Goal: Navigation & Orientation: Find specific page/section

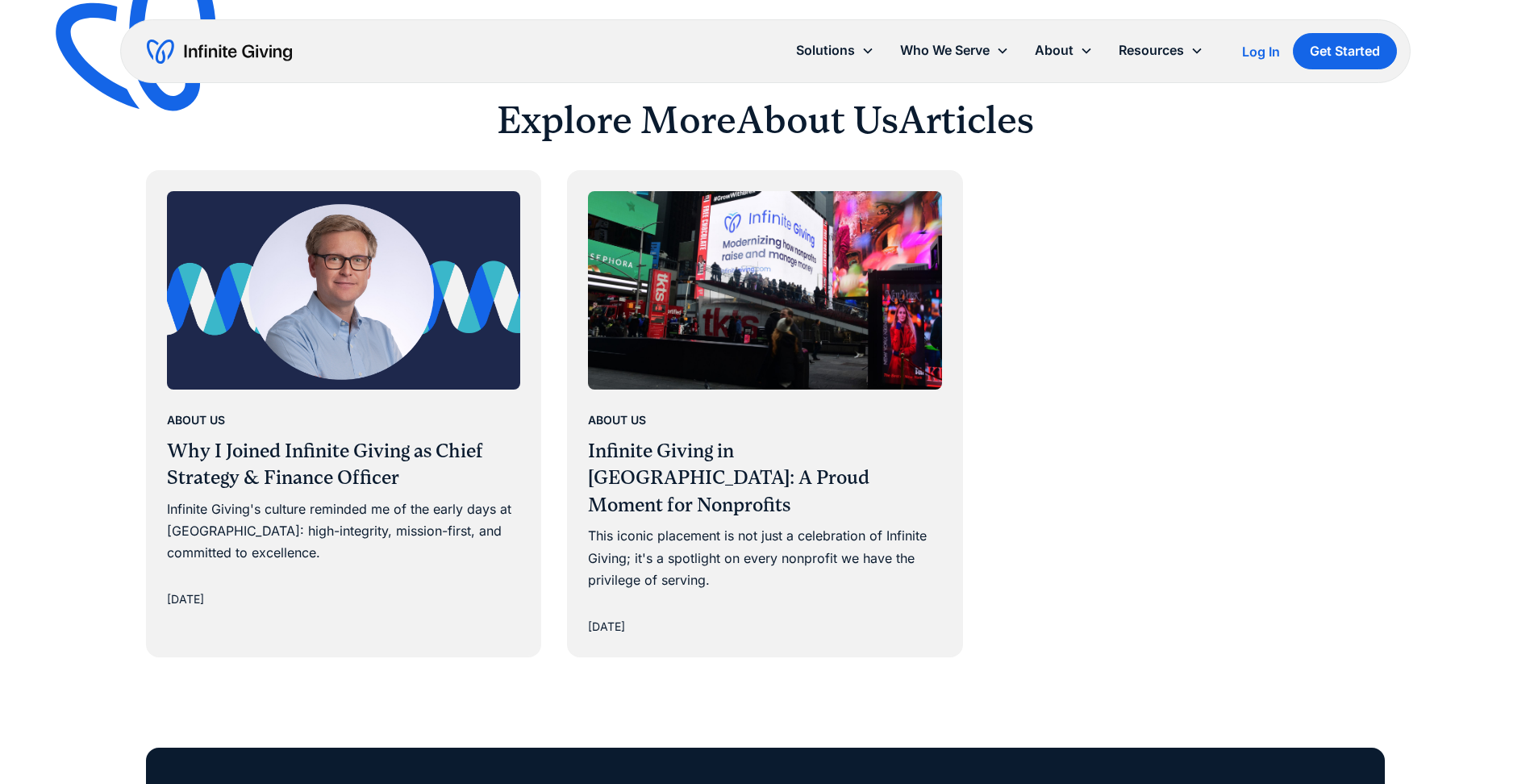
scroll to position [3144, 0]
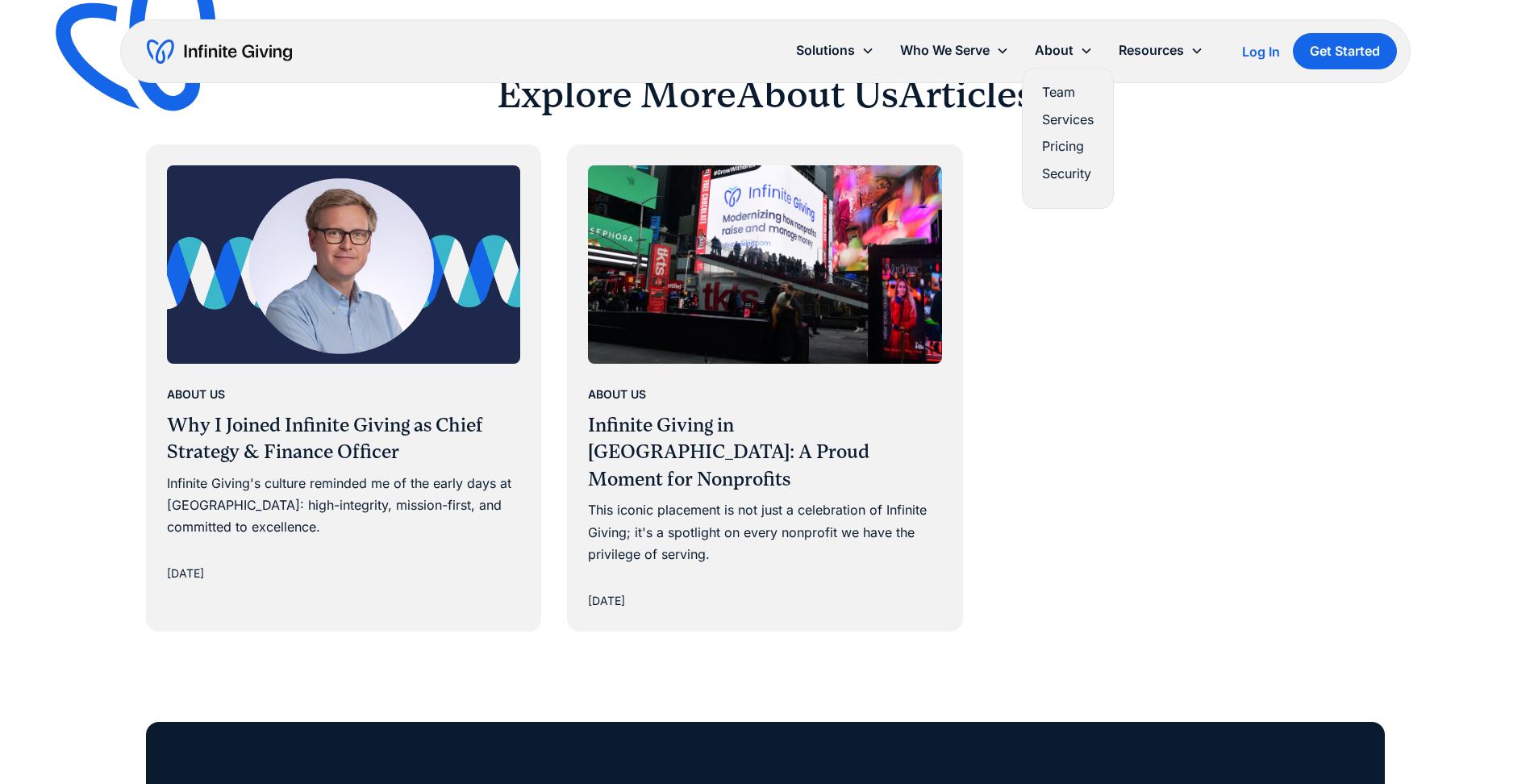
click at [1071, 84] on link "Team" at bounding box center [1068, 92] width 52 height 22
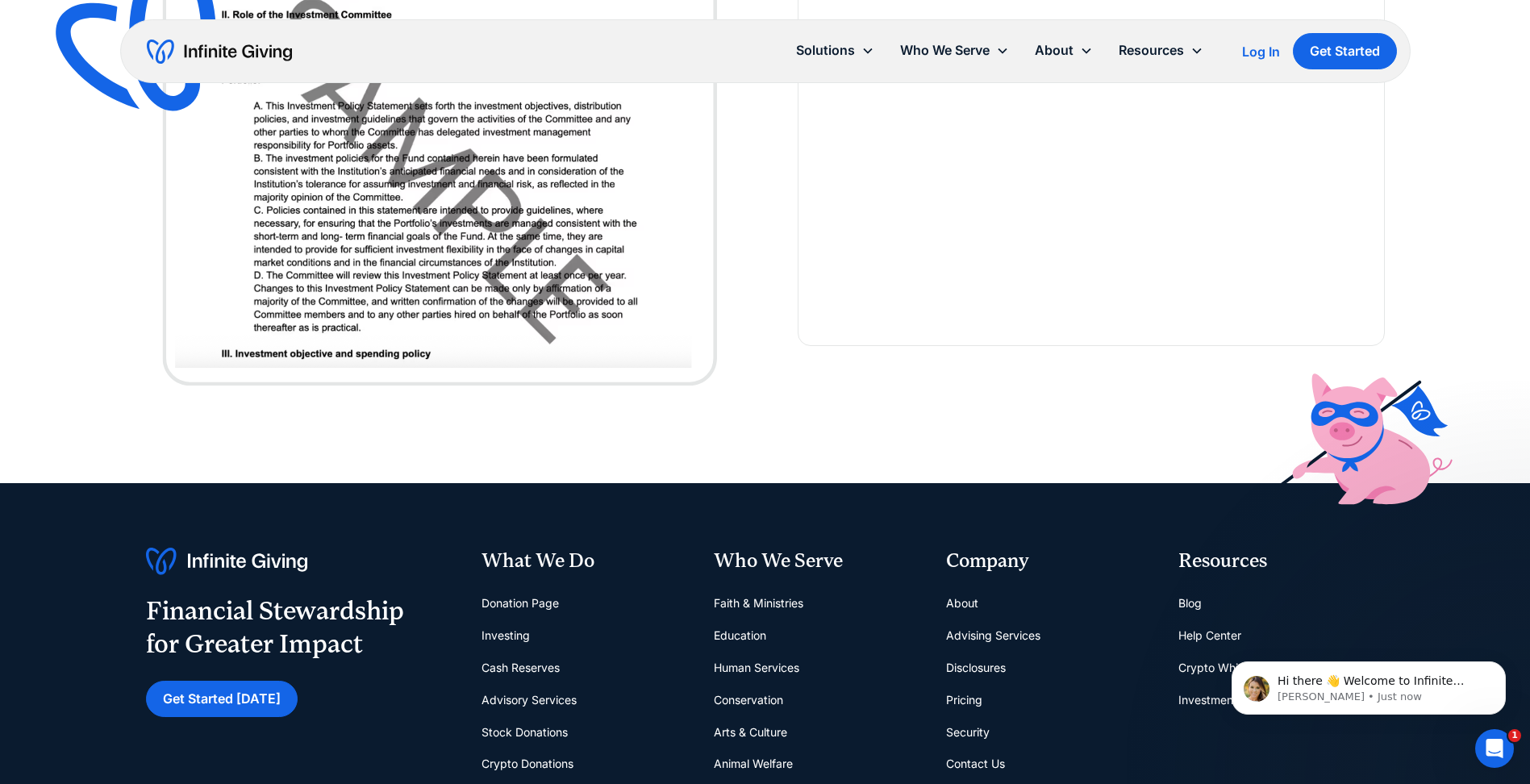
scroll to position [4757, 0]
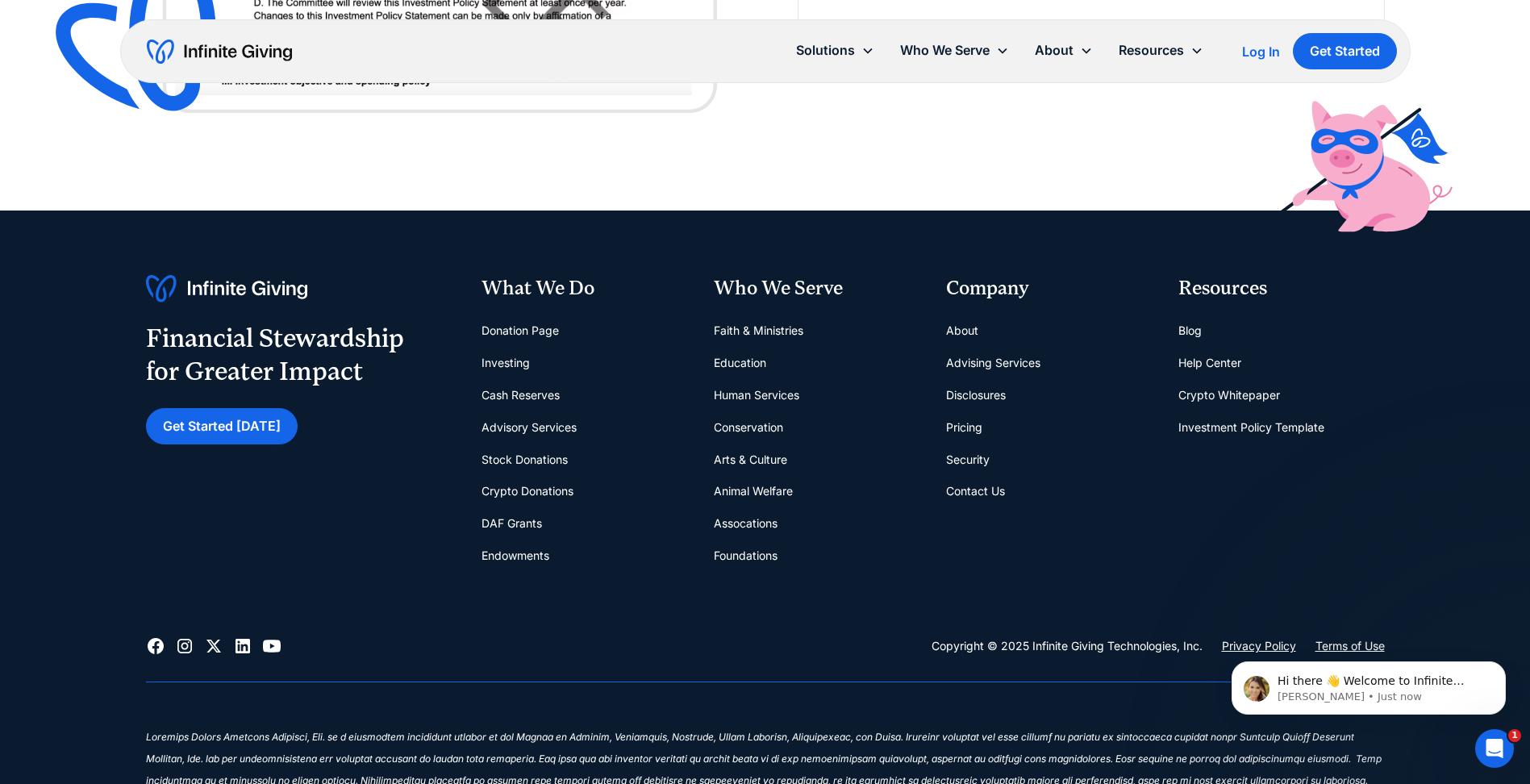
click at [968, 322] on link "About" at bounding box center [962, 331] width 32 height 32
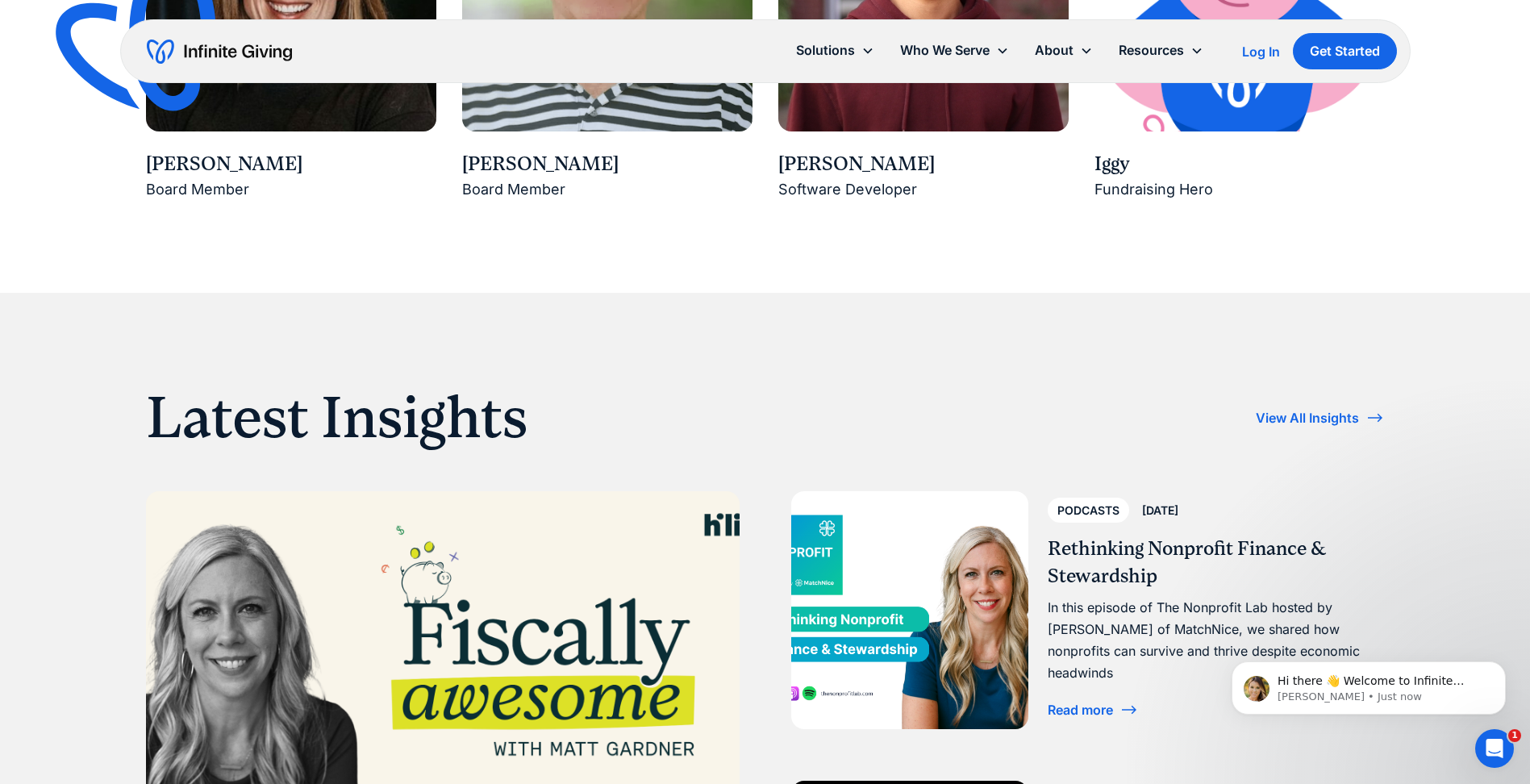
scroll to position [3144, 0]
